Goal: Book appointment/travel/reservation

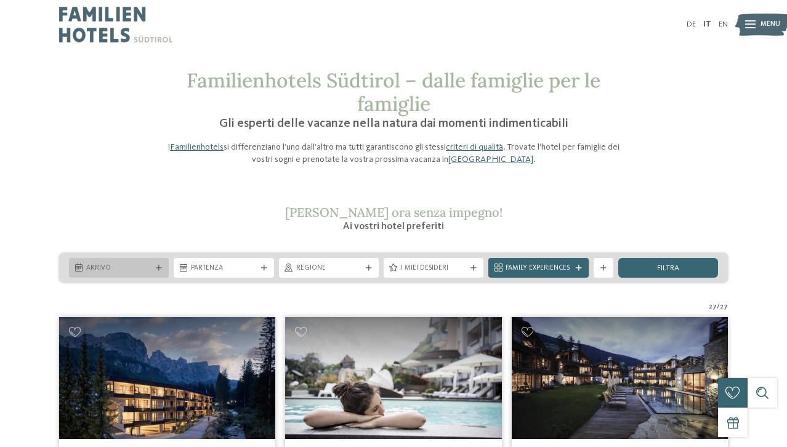
click at [132, 275] on div "Arrivo" at bounding box center [119, 268] width 100 height 20
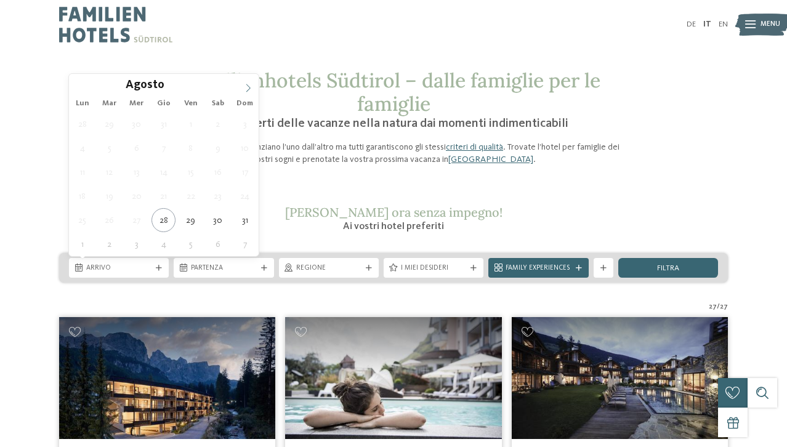
click at [249, 85] on icon at bounding box center [248, 88] width 9 height 9
type div "24.09.2025"
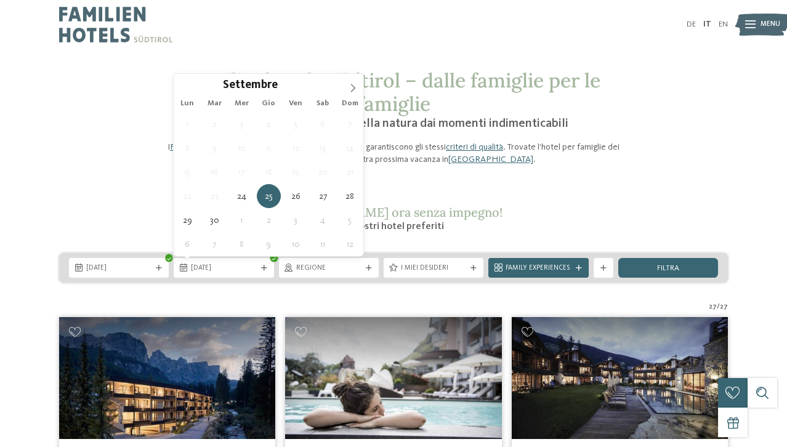
type div "28.09.2025"
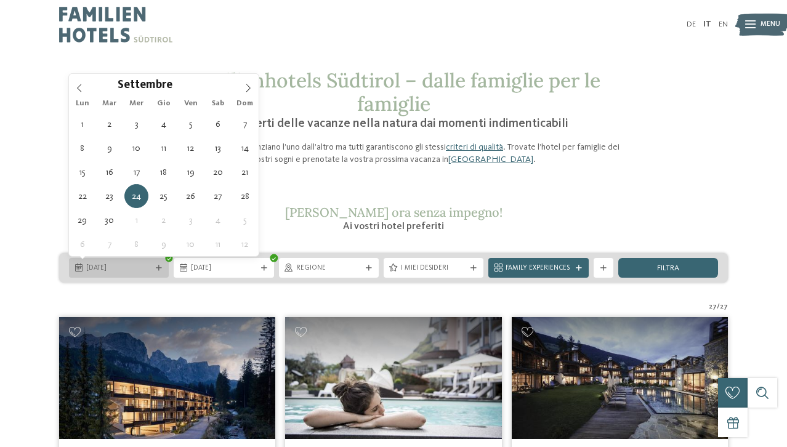
click at [136, 269] on span "24.09.2025" at bounding box center [118, 269] width 65 height 10
type div "03.09.2025"
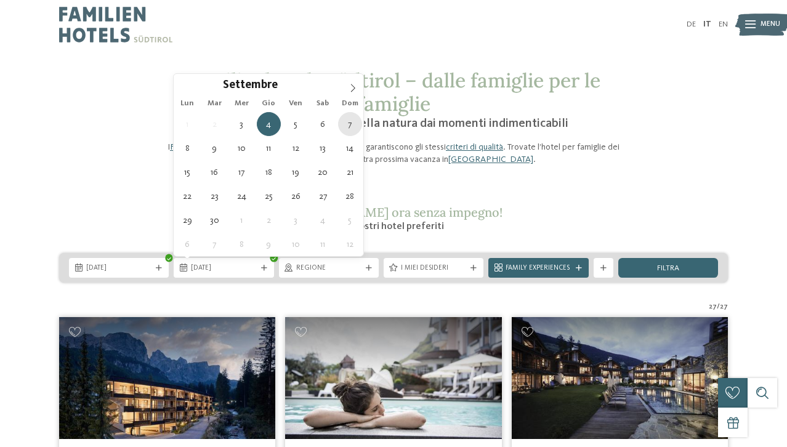
type div "07.09.2025"
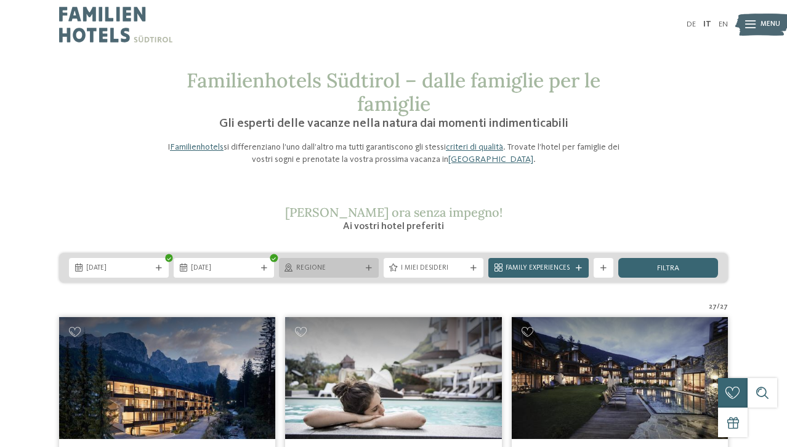
click at [353, 269] on span "Regione" at bounding box center [328, 269] width 65 height 10
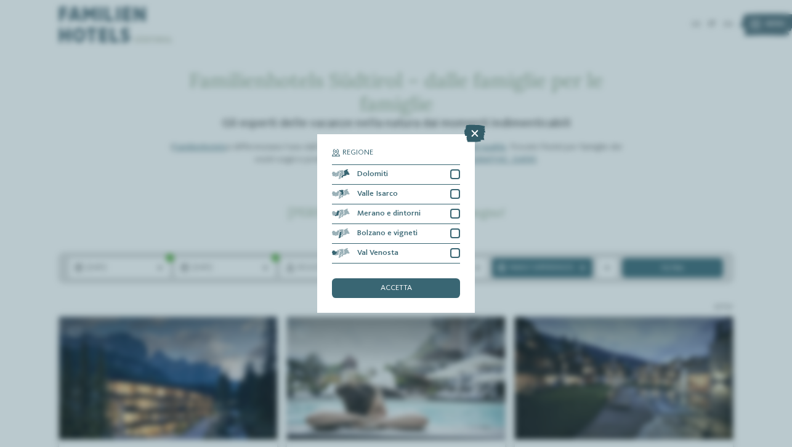
click at [477, 125] on icon at bounding box center [475, 133] width 21 height 17
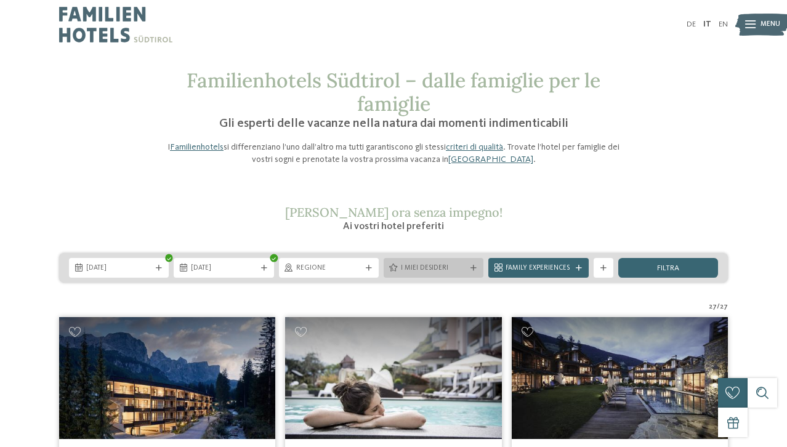
click at [453, 269] on span "I miei desideri" at bounding box center [433, 269] width 65 height 10
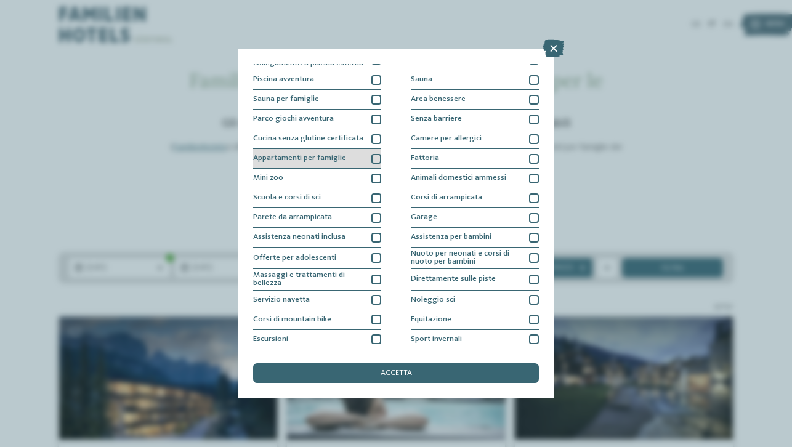
scroll to position [36, 0]
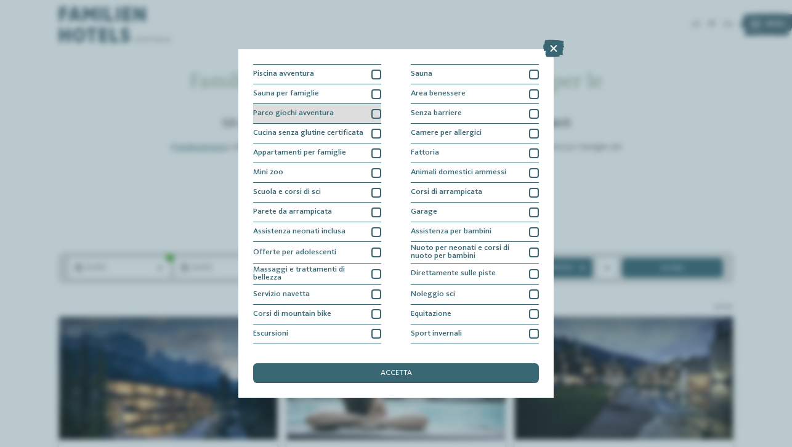
click at [372, 113] on div at bounding box center [377, 114] width 10 height 10
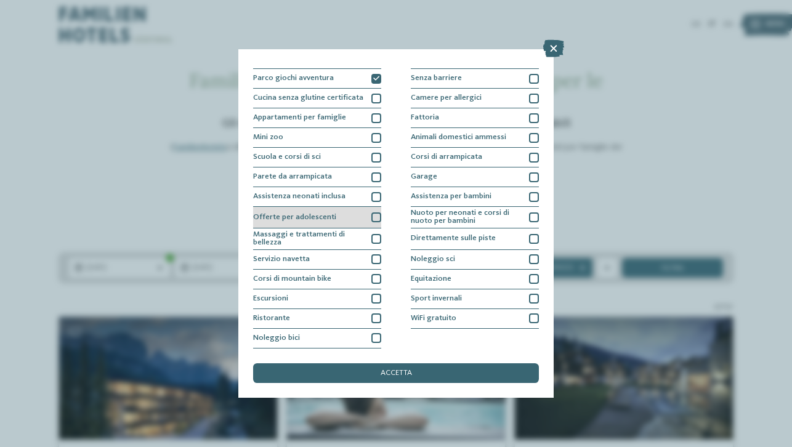
scroll to position [166, 0]
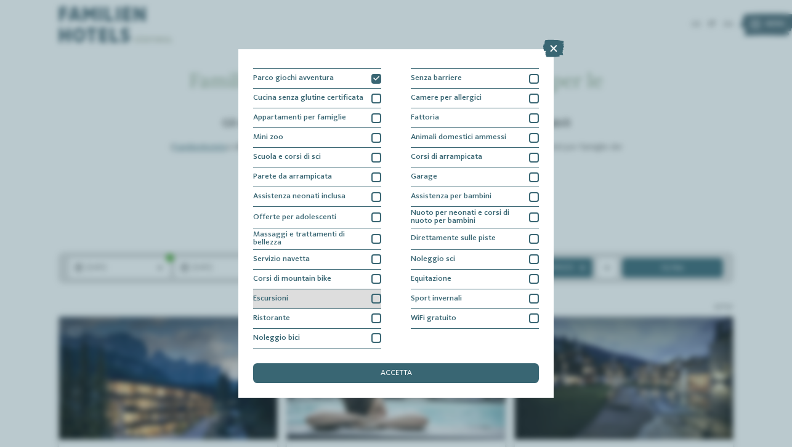
click at [373, 294] on div at bounding box center [377, 299] width 10 height 10
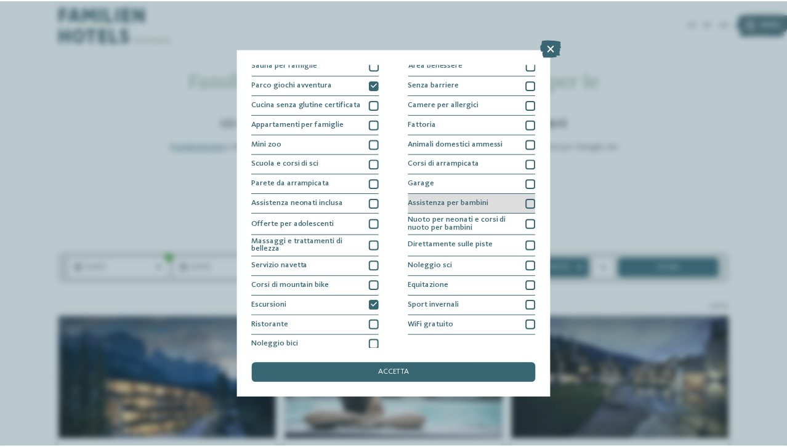
scroll to position [66, 0]
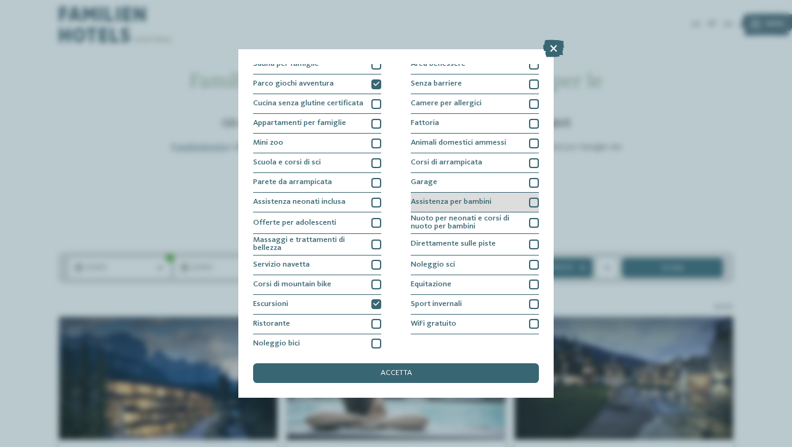
click at [529, 201] on div at bounding box center [534, 203] width 10 height 10
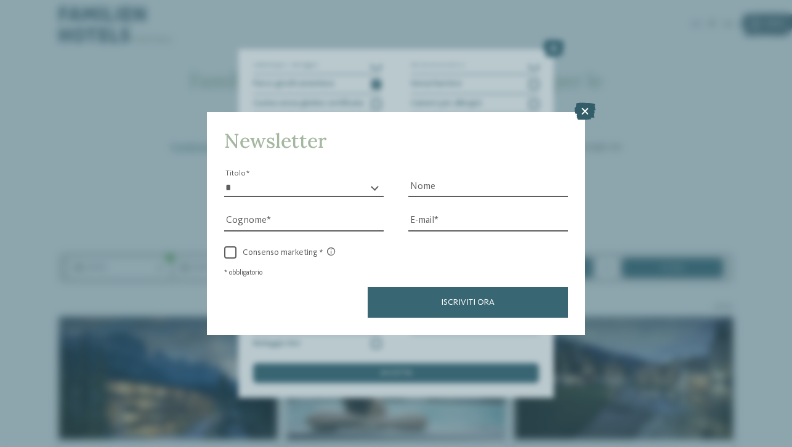
click at [591, 103] on icon at bounding box center [585, 111] width 21 height 17
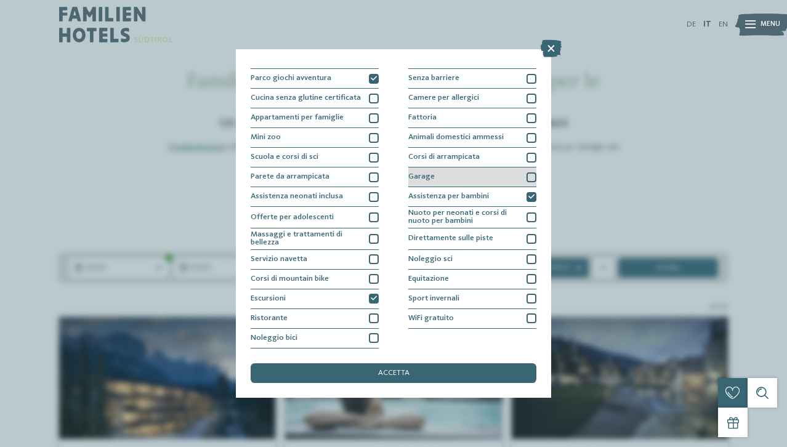
scroll to position [110, 0]
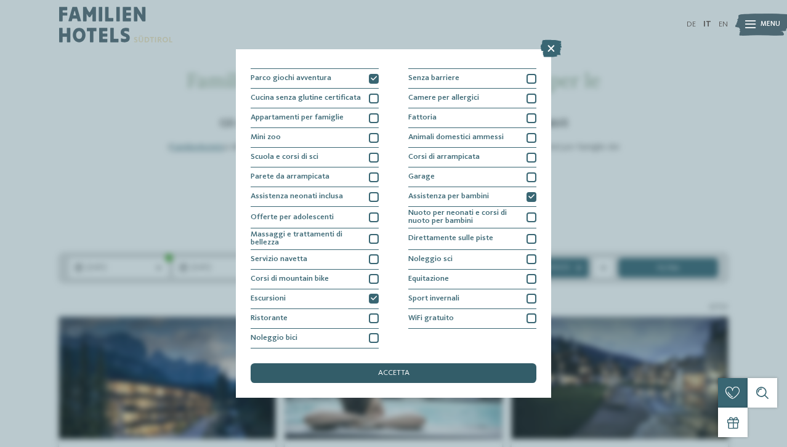
click at [386, 370] on span "accetta" at bounding box center [393, 374] width 31 height 8
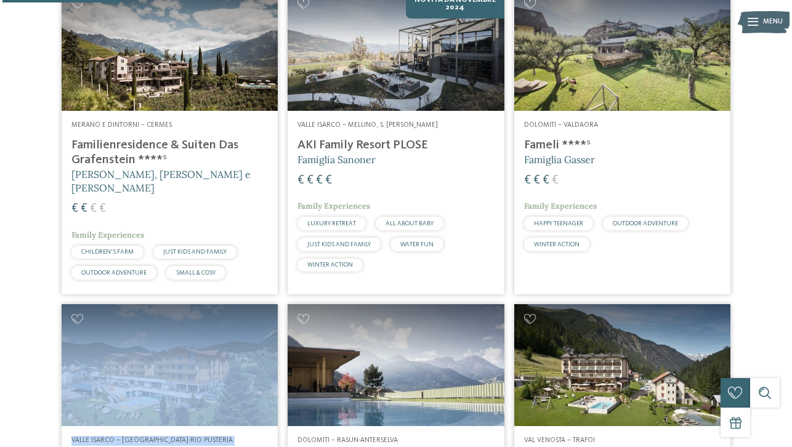
scroll to position [0, 0]
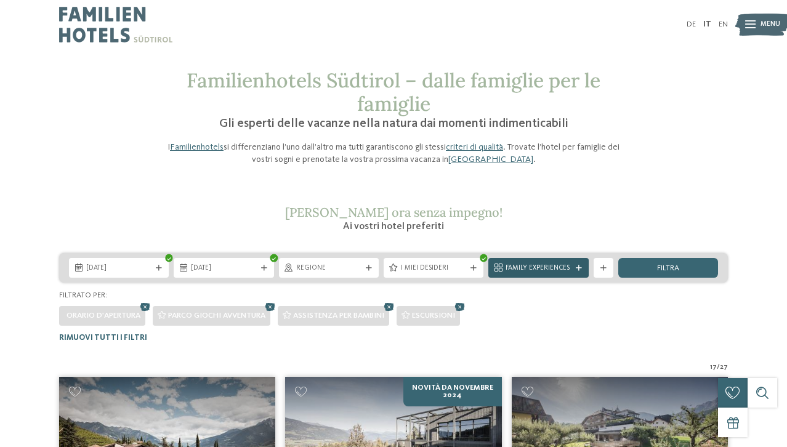
click at [577, 269] on icon at bounding box center [579, 269] width 6 height 6
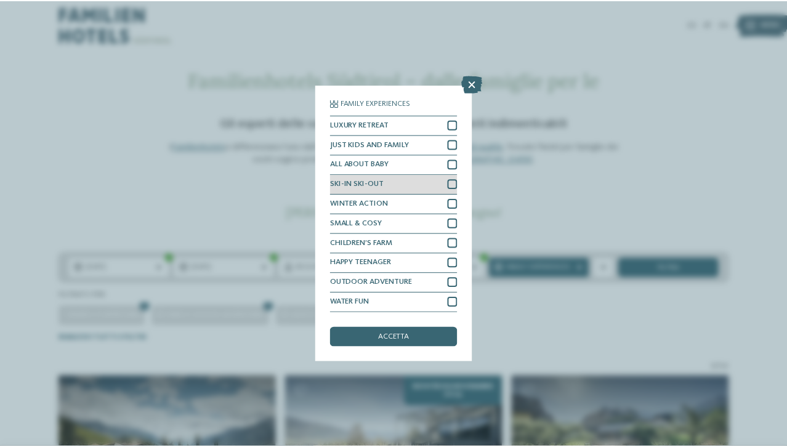
scroll to position [26, 0]
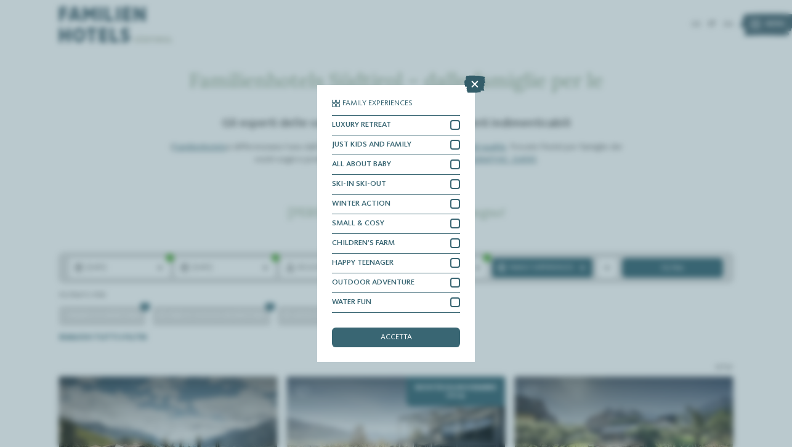
click at [476, 76] on icon at bounding box center [475, 84] width 21 height 17
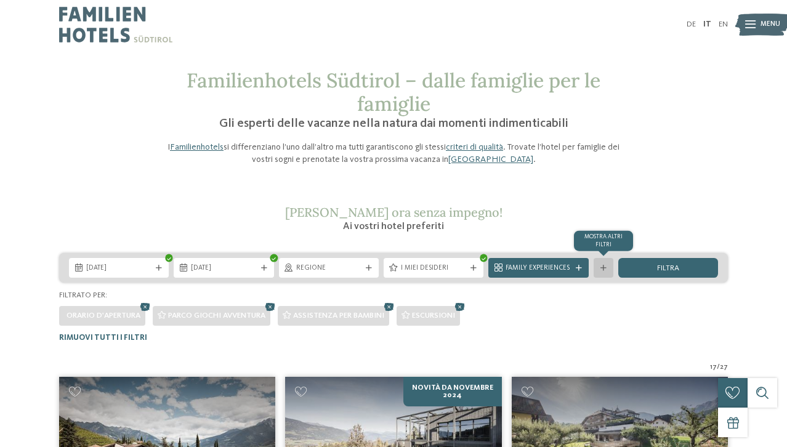
click at [602, 271] on div "mostra altri filtri" at bounding box center [604, 268] width 20 height 20
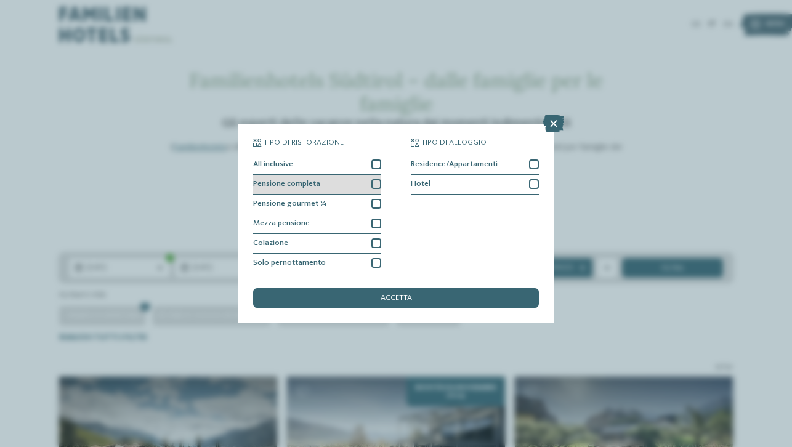
click at [375, 179] on div at bounding box center [377, 184] width 10 height 10
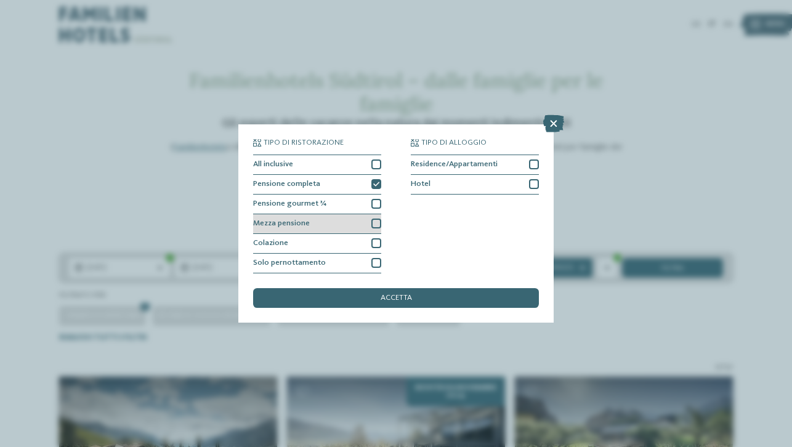
click at [380, 219] on div at bounding box center [377, 224] width 10 height 10
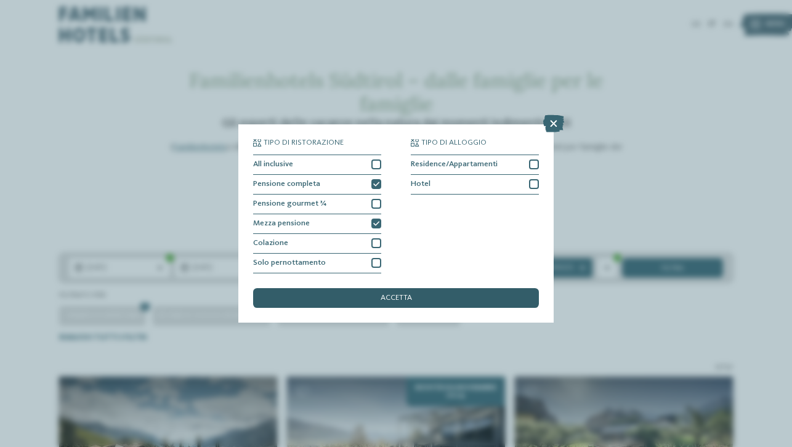
click at [352, 288] on div "accetta" at bounding box center [396, 298] width 286 height 20
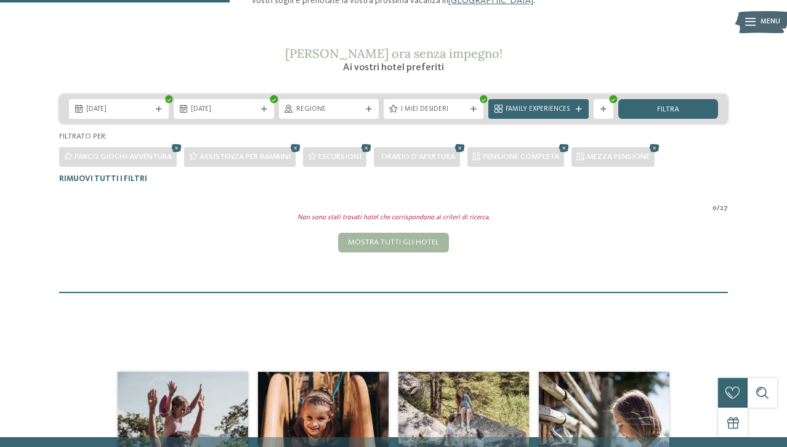
scroll to position [159, 0]
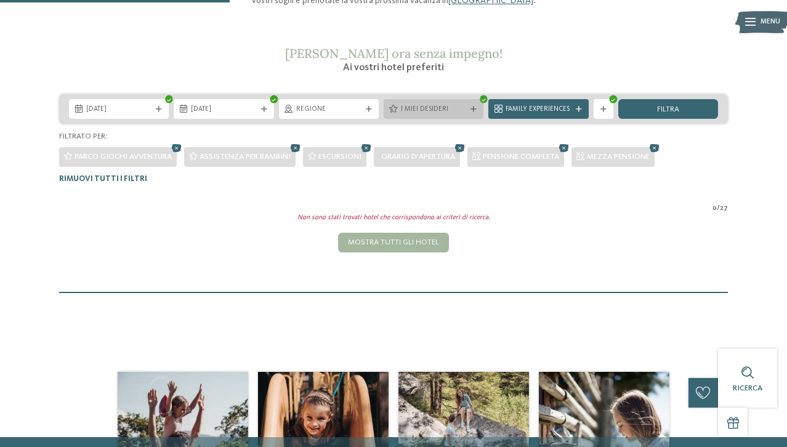
click at [445, 110] on span "I miei desideri" at bounding box center [433, 110] width 65 height 10
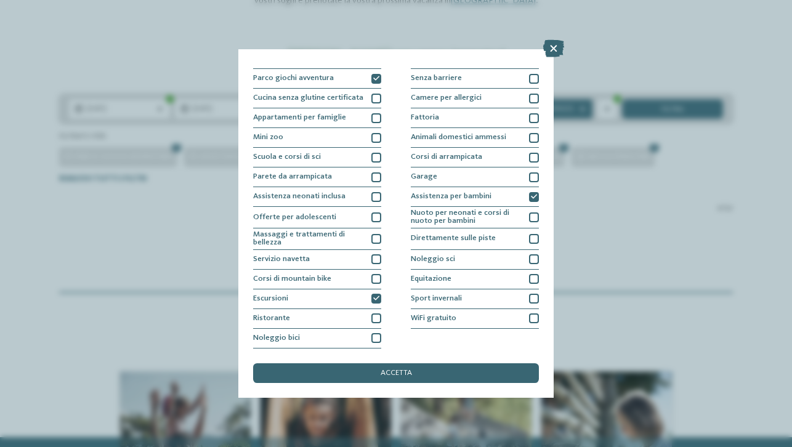
click at [627, 218] on div "I miei desideri Piscina coperta o con collegamento a piscina esterna Piscina al…" at bounding box center [396, 223] width 792 height 447
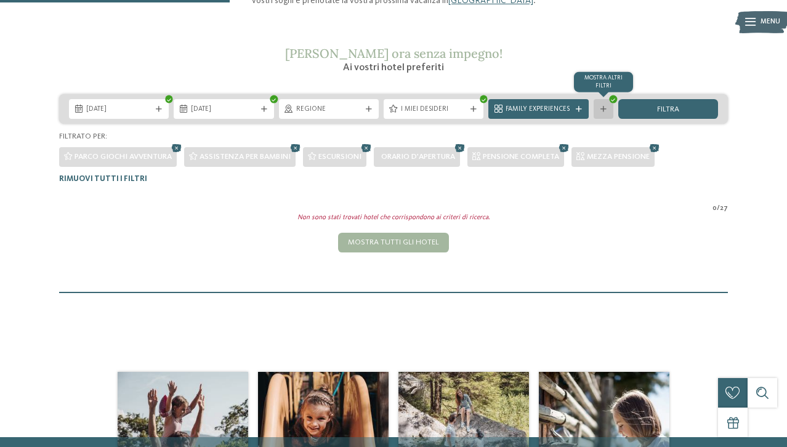
click at [604, 107] on icon at bounding box center [604, 110] width 6 height 6
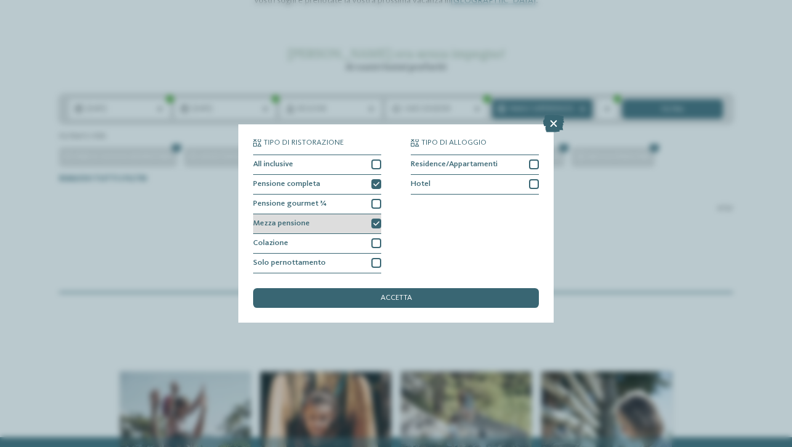
click at [376, 221] on icon at bounding box center [376, 224] width 6 height 6
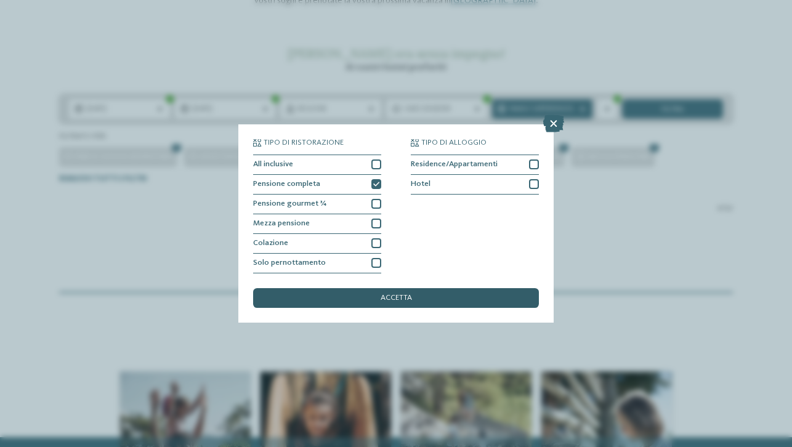
click at [365, 288] on div "accetta" at bounding box center [396, 298] width 286 height 20
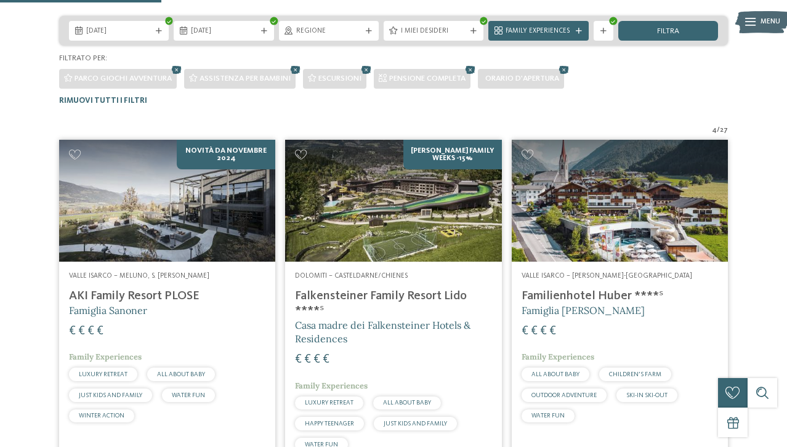
scroll to position [235, 0]
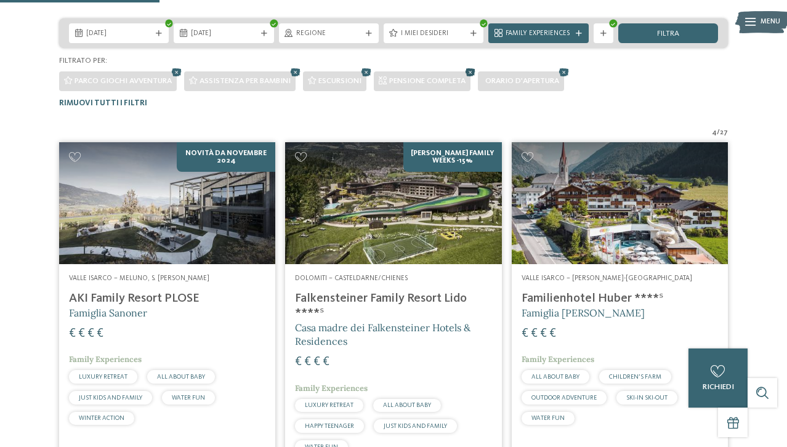
click at [475, 71] on icon at bounding box center [470, 73] width 15 height 13
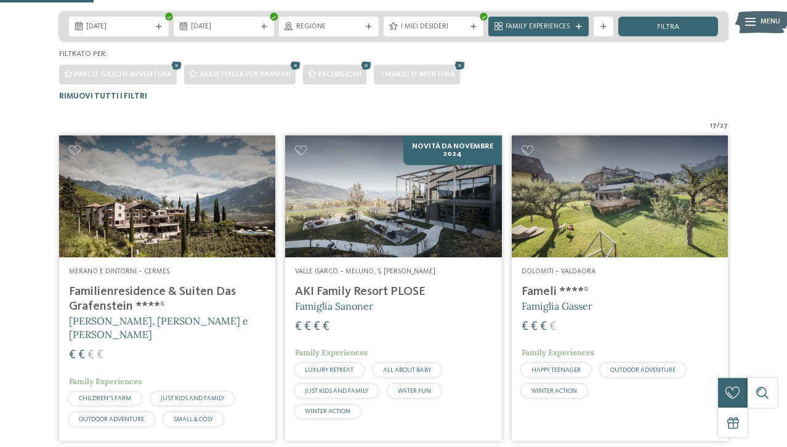
scroll to position [213, 0]
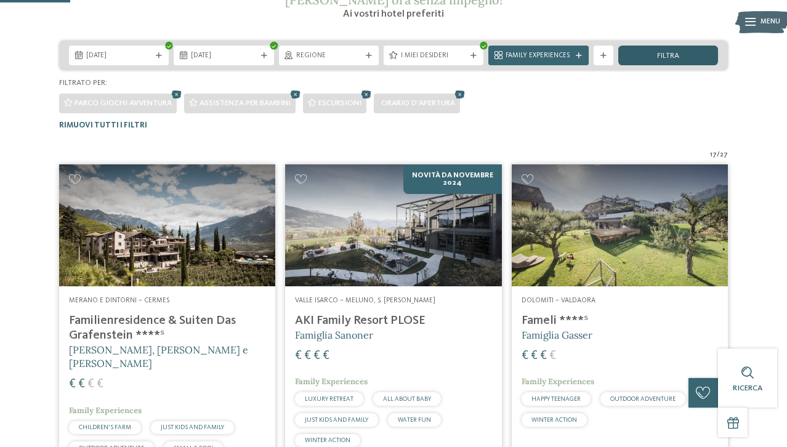
click at [632, 54] on div "filtra" at bounding box center [669, 56] width 100 height 20
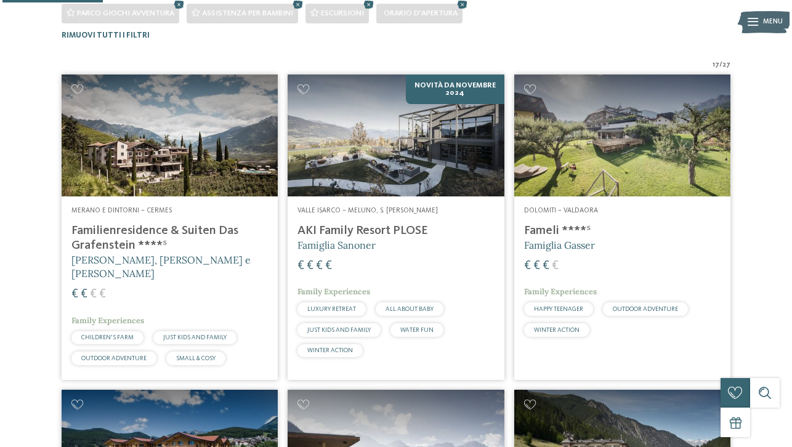
scroll to position [211, 0]
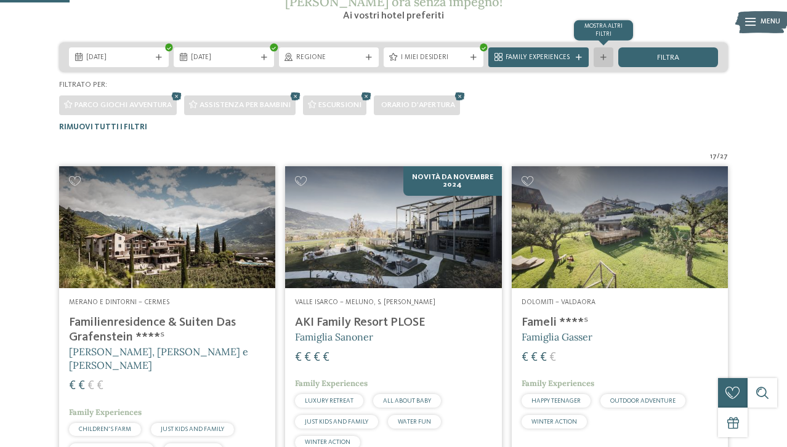
click at [602, 55] on icon at bounding box center [604, 58] width 6 height 6
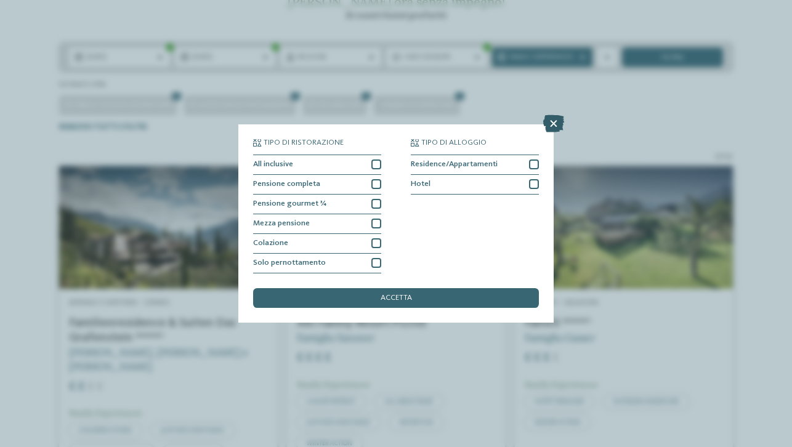
click at [553, 115] on icon at bounding box center [553, 123] width 21 height 17
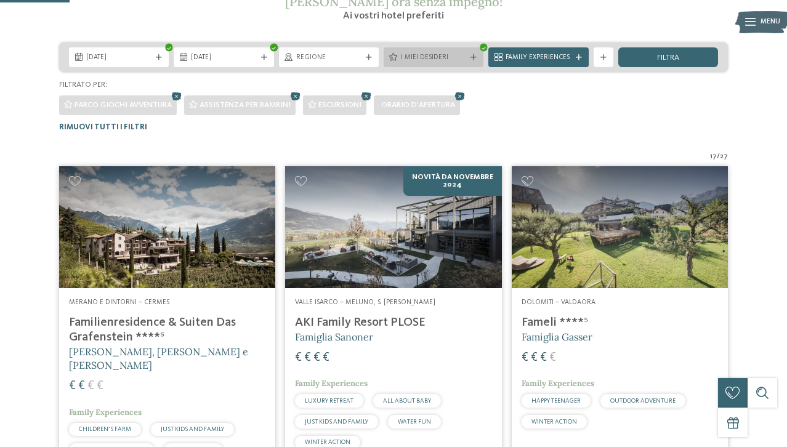
click at [442, 57] on span "I miei desideri" at bounding box center [433, 58] width 65 height 10
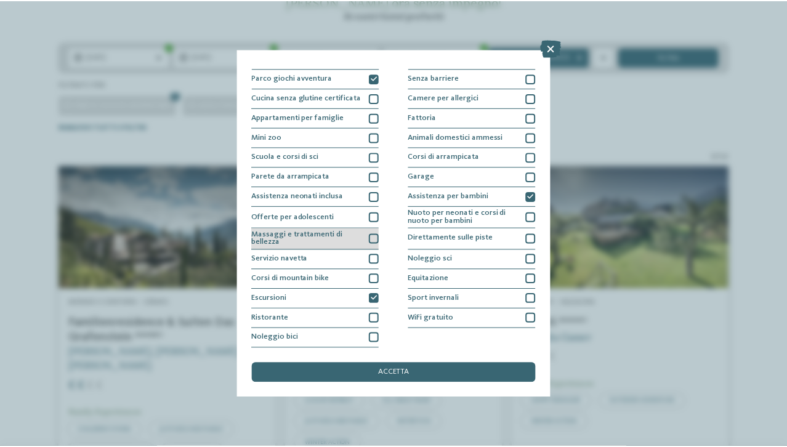
scroll to position [166, 0]
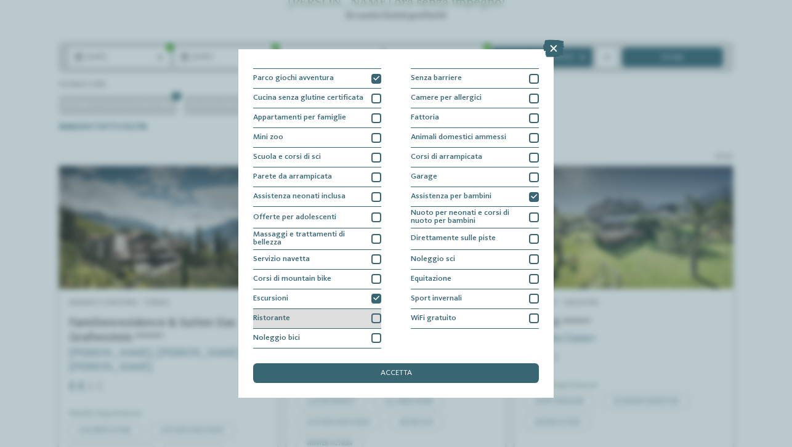
click at [295, 309] on div "Ristorante" at bounding box center [317, 319] width 128 height 20
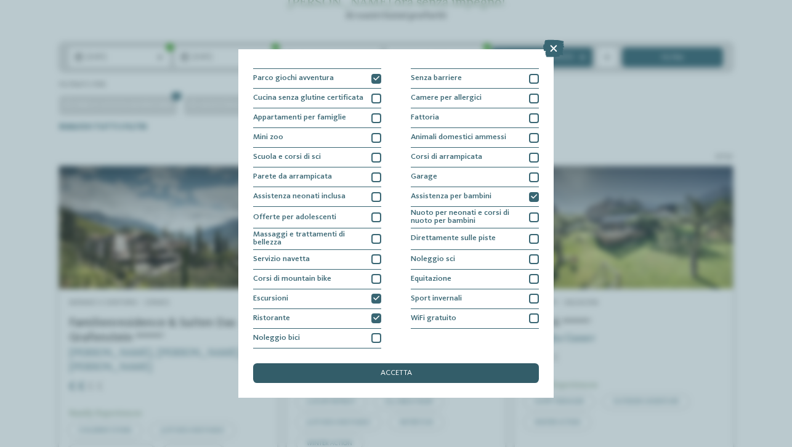
click at [401, 370] on span "accetta" at bounding box center [396, 374] width 31 height 8
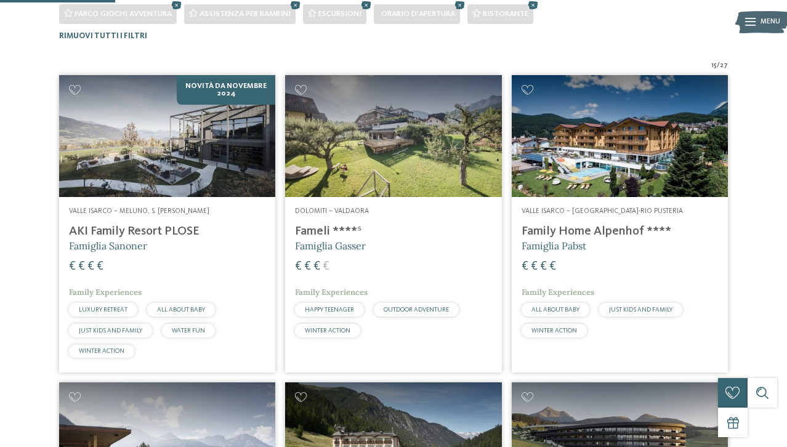
scroll to position [303, 0]
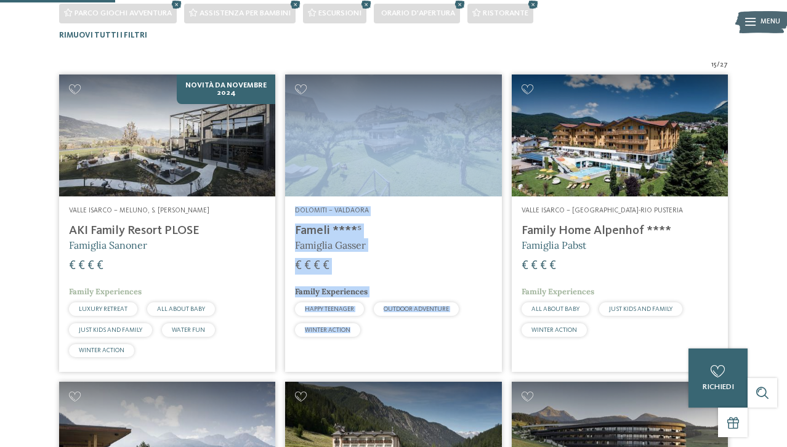
click at [487, 336] on div "Dolomiti – Valdaora Fameli ****ˢ Famiglia Gasser € € € € Family Experiences HAP…" at bounding box center [393, 274] width 216 height 155
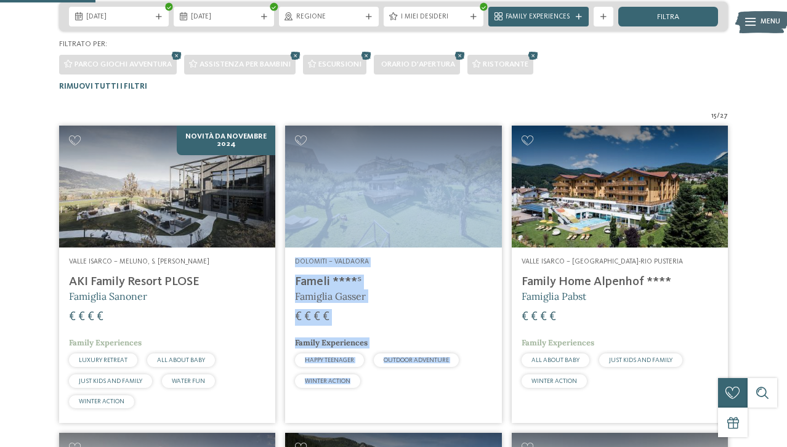
scroll to position [474, 0]
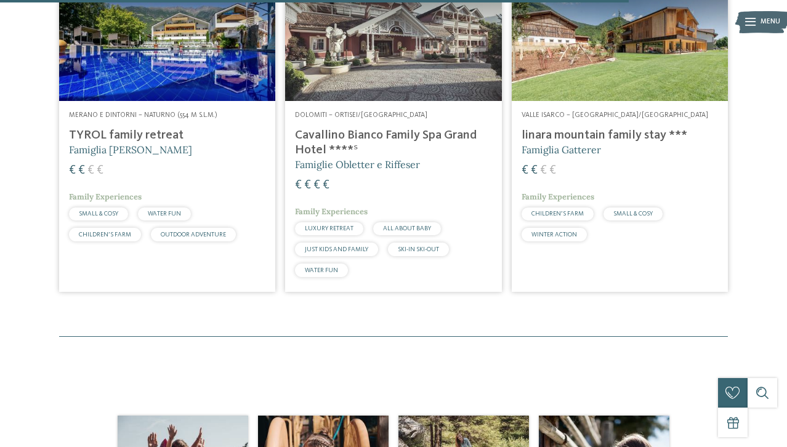
scroll to position [1656, 0]
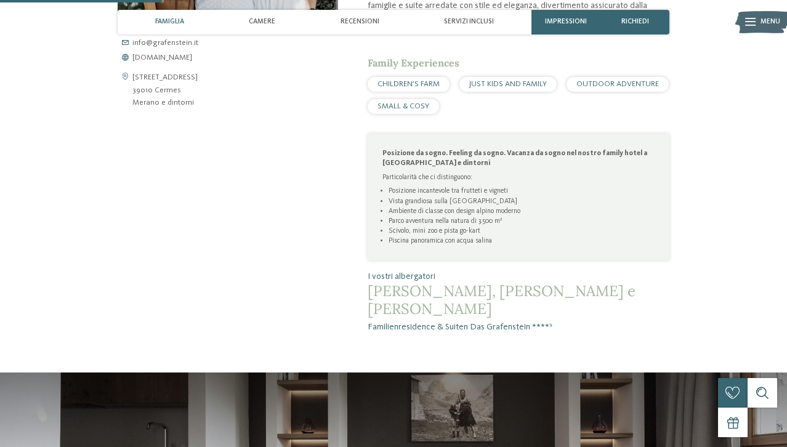
scroll to position [620, 0]
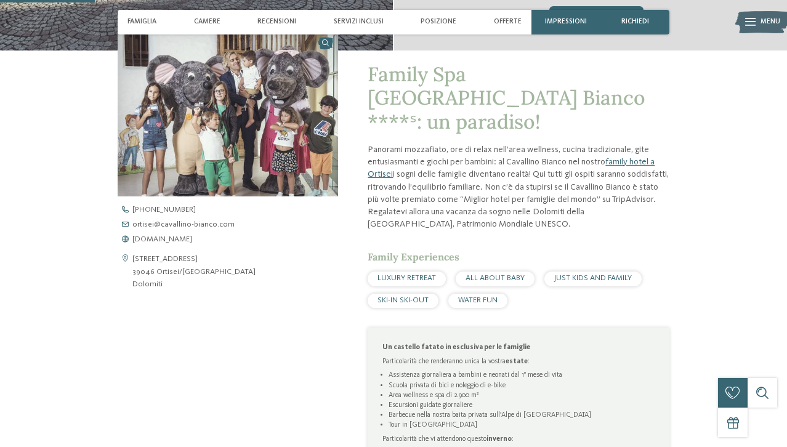
scroll to position [429, 0]
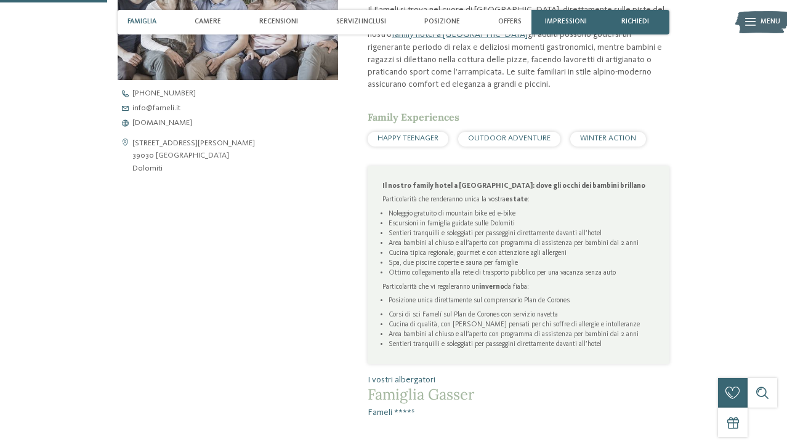
scroll to position [437, 0]
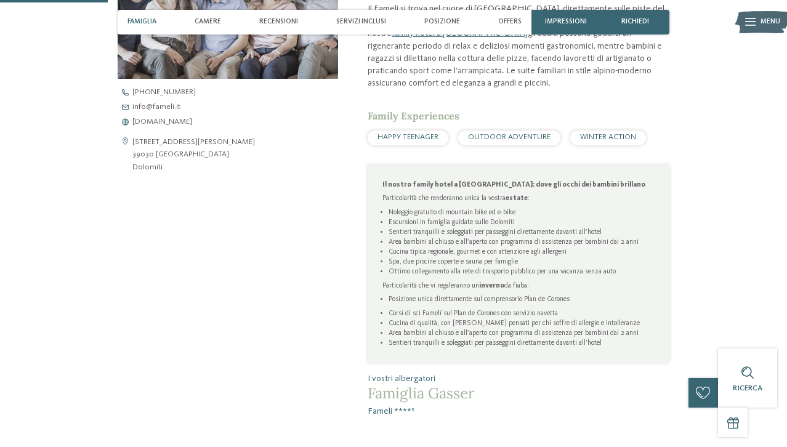
click at [564, 131] on div "HAPPY TEENAGER OUTDOOR ADVENTURE WINTER ACTION" at bounding box center [519, 138] width 302 height 15
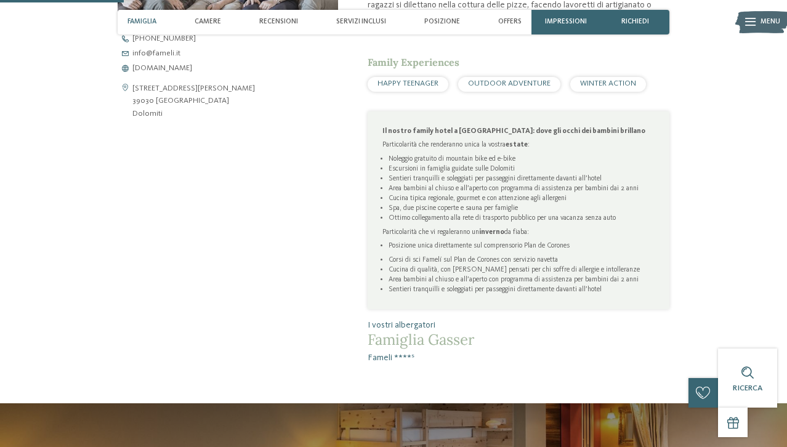
scroll to position [505, 0]
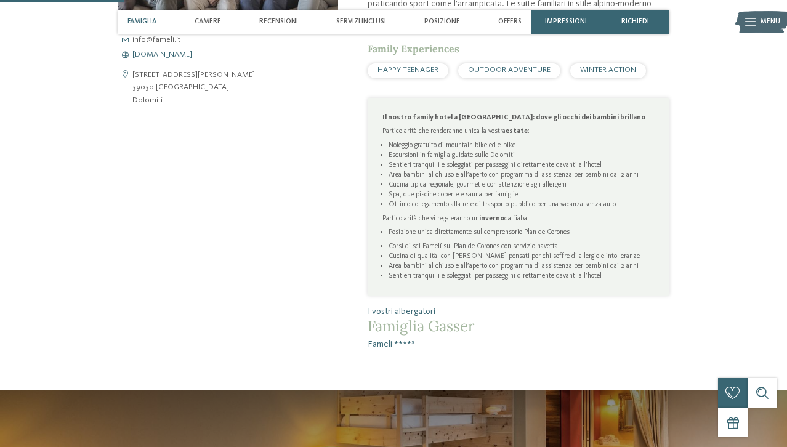
click at [166, 54] on span "www.fameli.it" at bounding box center [162, 55] width 60 height 8
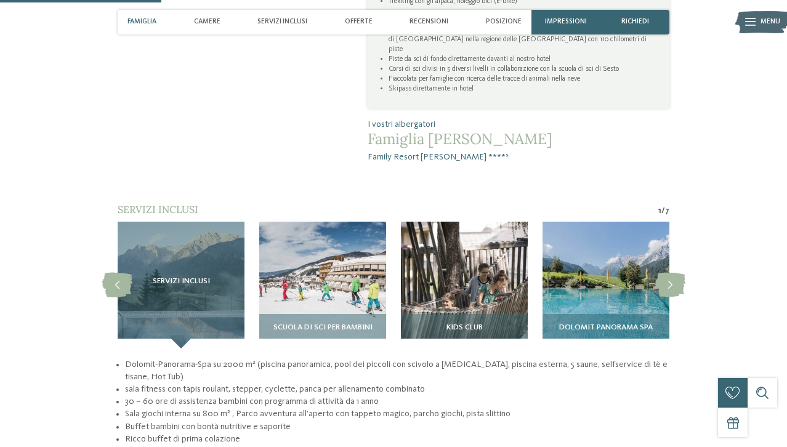
scroll to position [853, 0]
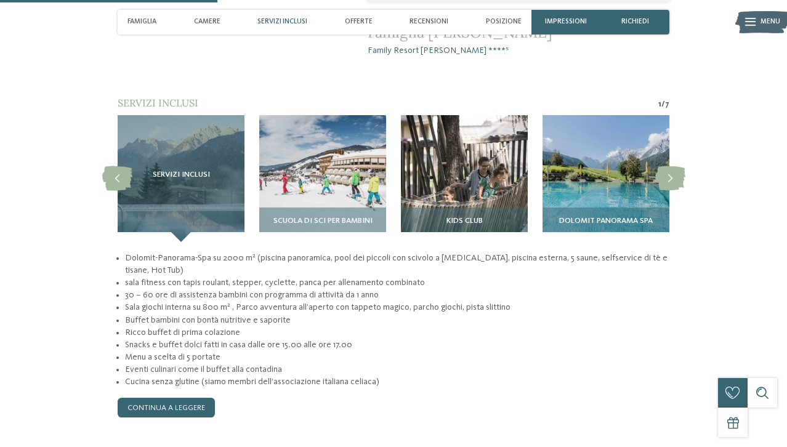
click at [698, 239] on section "Servizi inclusi 1 / 7 slide 8 to 11 of 7 Servizi inclusi" at bounding box center [394, 257] width 670 height 322
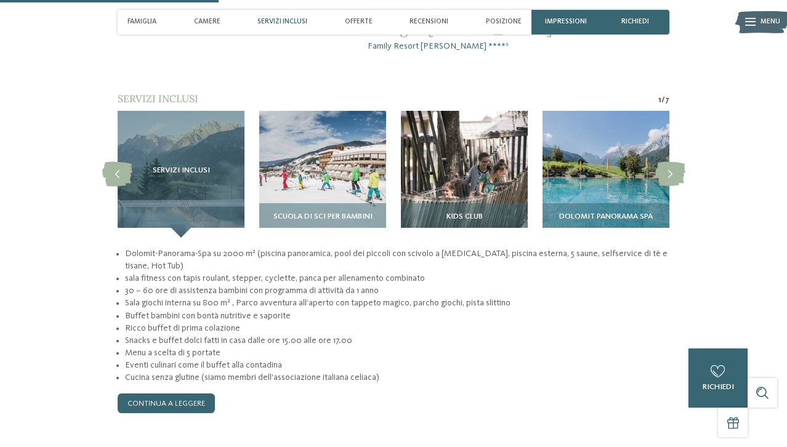
scroll to position [861, 0]
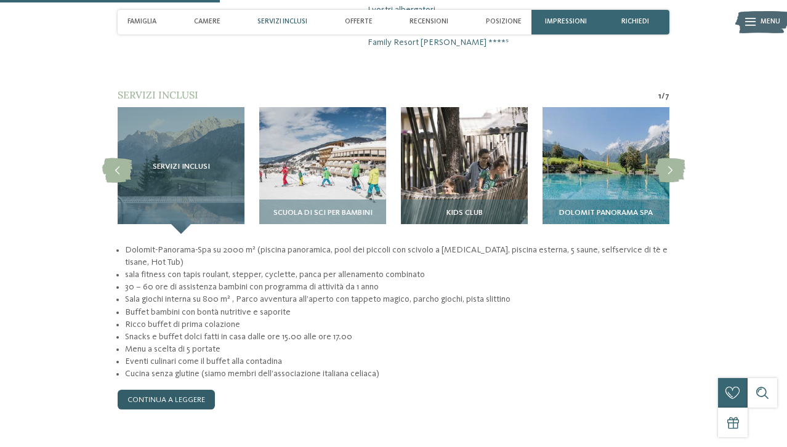
click at [192, 390] on link "continua a leggere" at bounding box center [166, 400] width 97 height 20
click at [439, 147] on img at bounding box center [464, 170] width 127 height 127
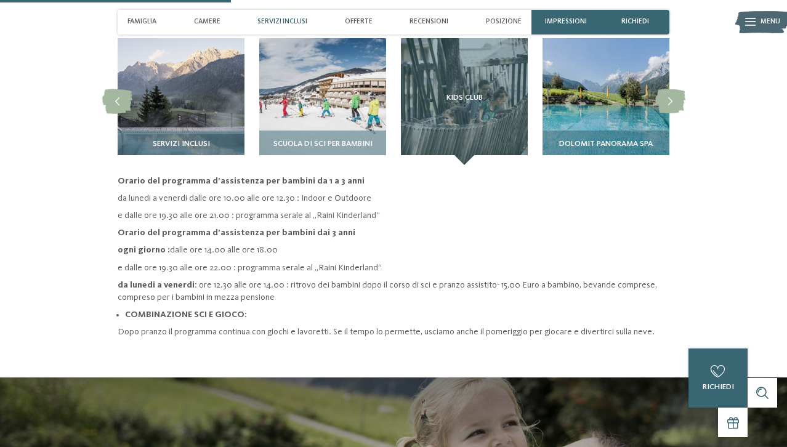
scroll to position [893, 0]
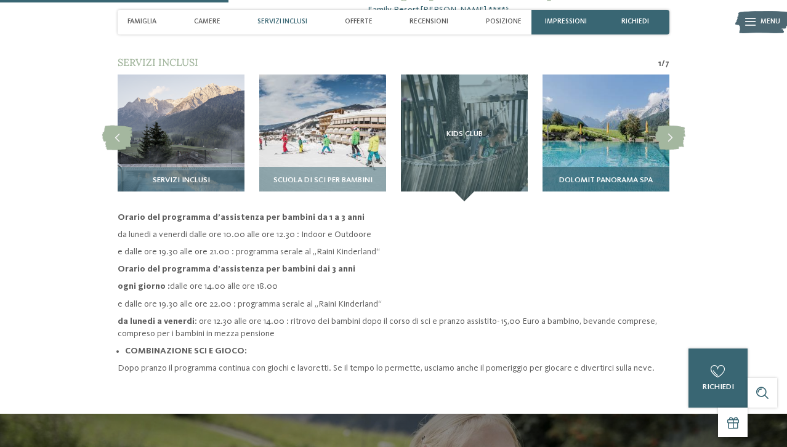
click at [602, 110] on img at bounding box center [606, 138] width 127 height 127
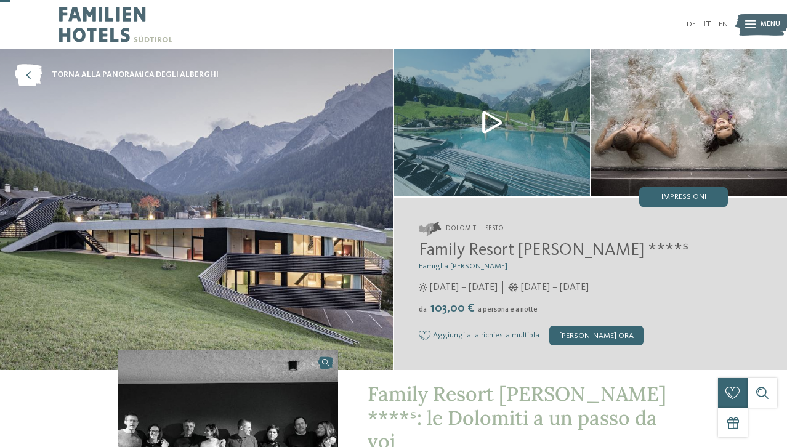
scroll to position [0, 0]
click at [390, 172] on img at bounding box center [196, 209] width 393 height 321
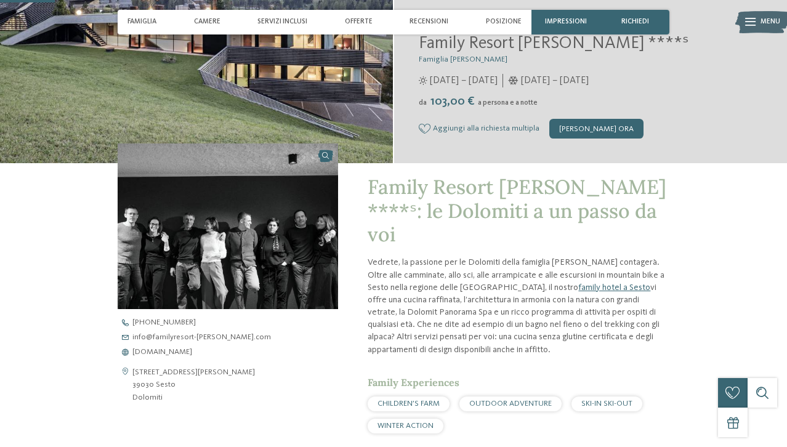
scroll to position [210, 0]
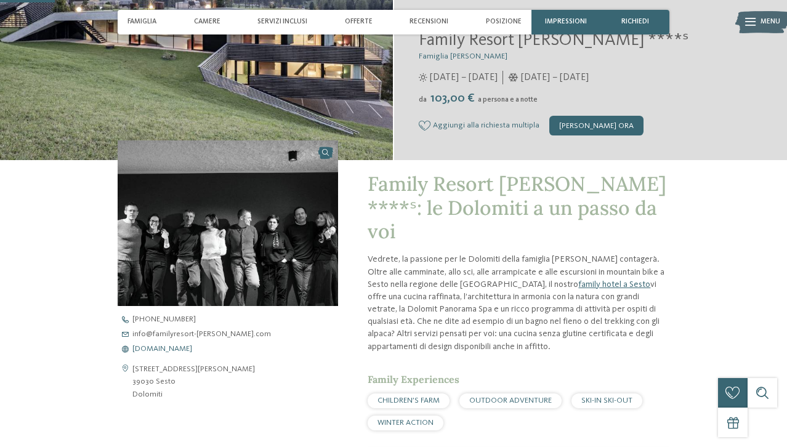
click at [192, 347] on span "[DOMAIN_NAME]" at bounding box center [162, 350] width 60 height 8
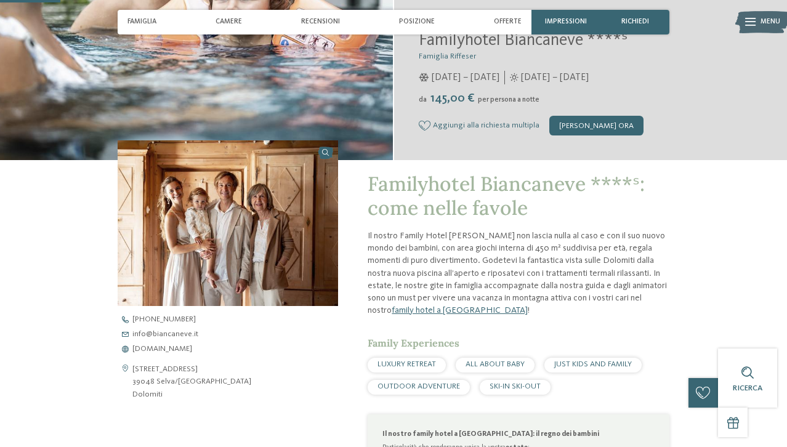
scroll to position [213, 0]
